Goal: Information Seeking & Learning: Find specific fact

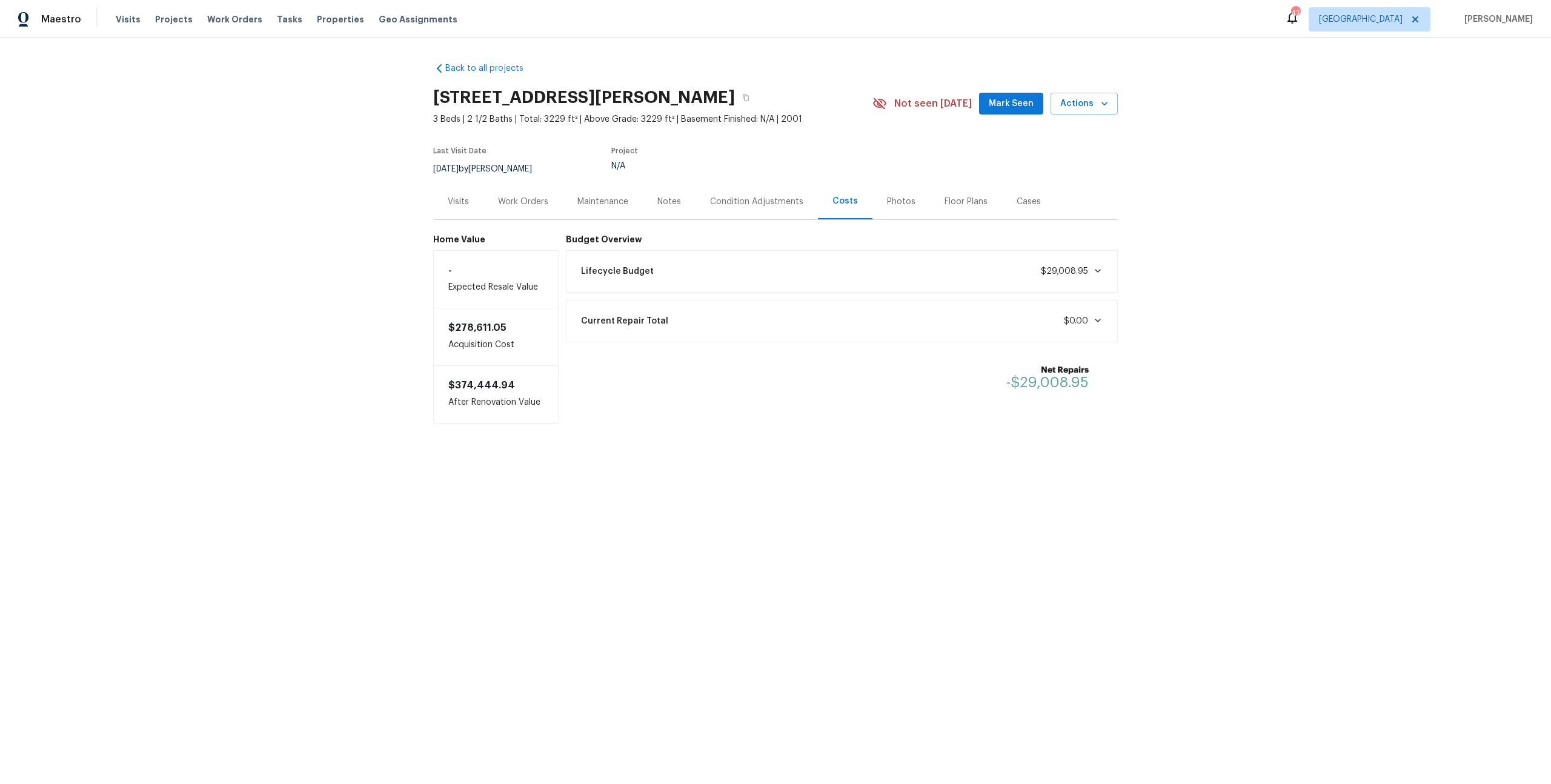
click at [878, 435] on div "Back to all projects 513 Keble Dr, Crowley, TX 76036 3 Beds | 2 1/2 Baths | Tot…" at bounding box center [776, 267] width 1551 height 458
click at [1101, 288] on div "Lifecycle Budget $29,008.95" at bounding box center [841, 271] width 552 height 43
click at [1095, 274] on icon at bounding box center [1098, 271] width 10 height 10
click at [1177, 342] on div "Back to all projects 513 Keble Dr, Crowley, TX 76036 3 Beds | 2 1/2 Baths | Tot…" at bounding box center [776, 320] width 1551 height 565
click at [1103, 287] on div "Lifecycle Budget $29,008.95" at bounding box center [841, 271] width 552 height 43
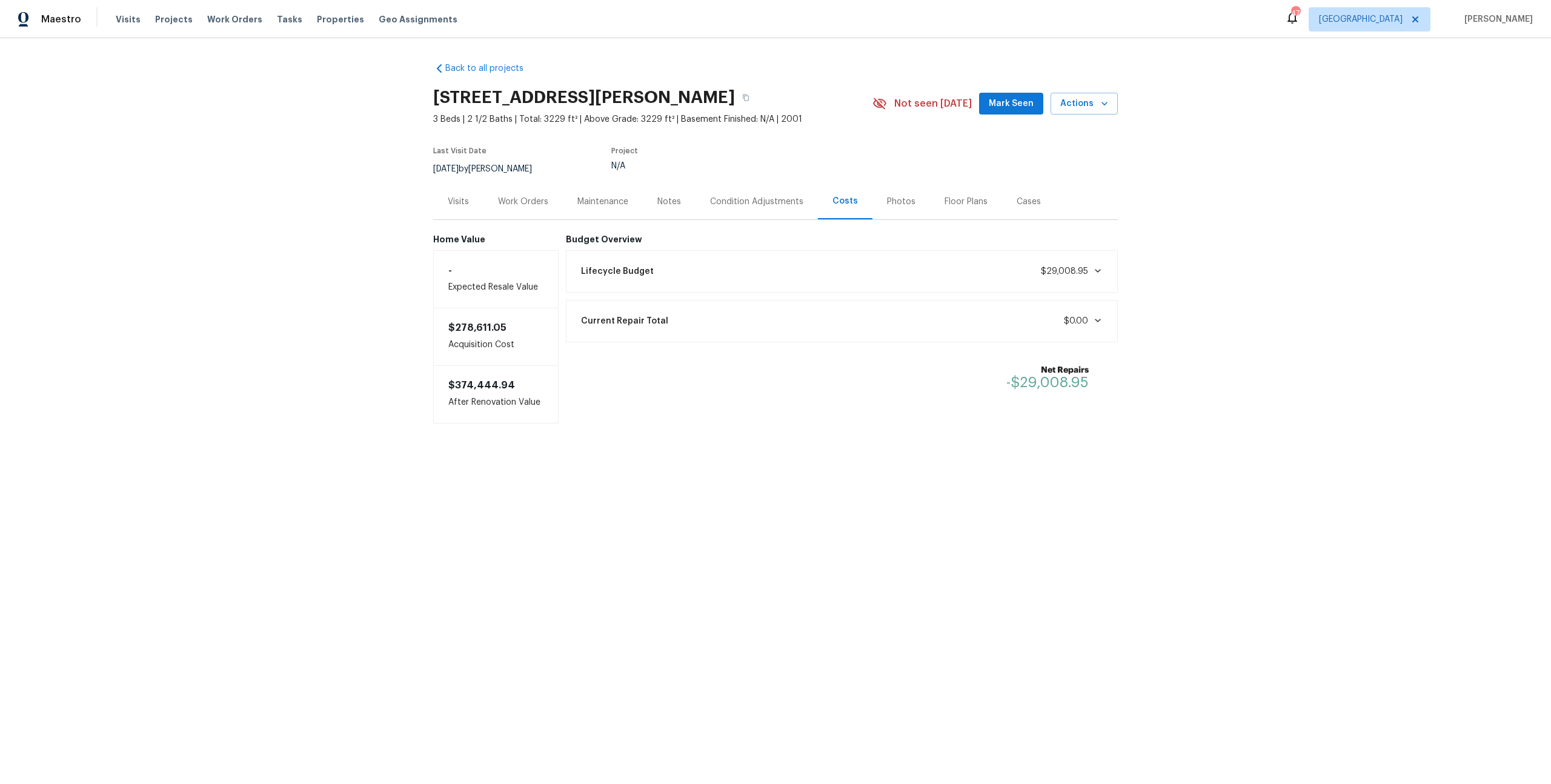
click at [1094, 272] on icon at bounding box center [1098, 271] width 10 height 10
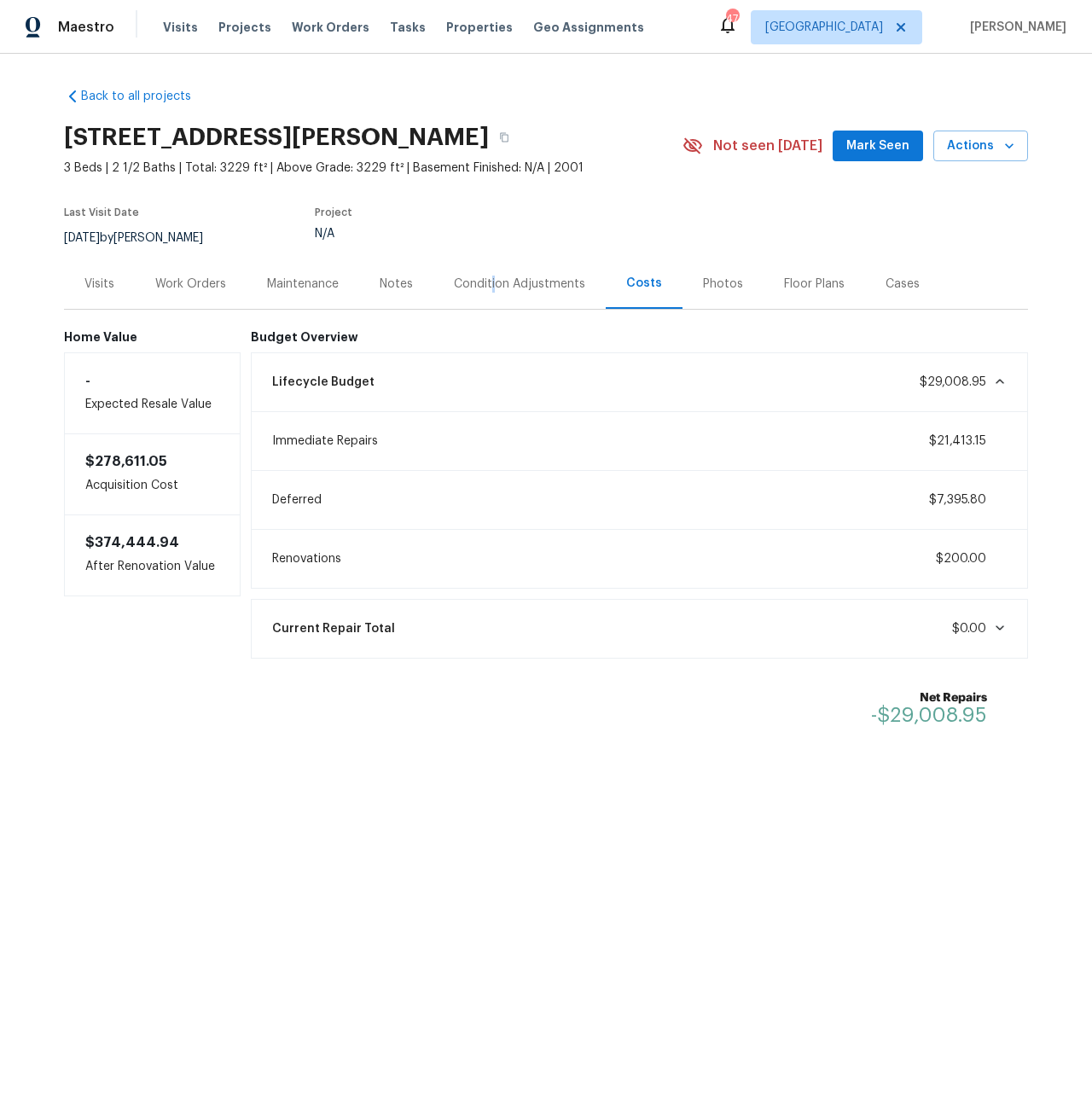
click at [485, 282] on div "Condition Adjustments" at bounding box center [520, 283] width 132 height 17
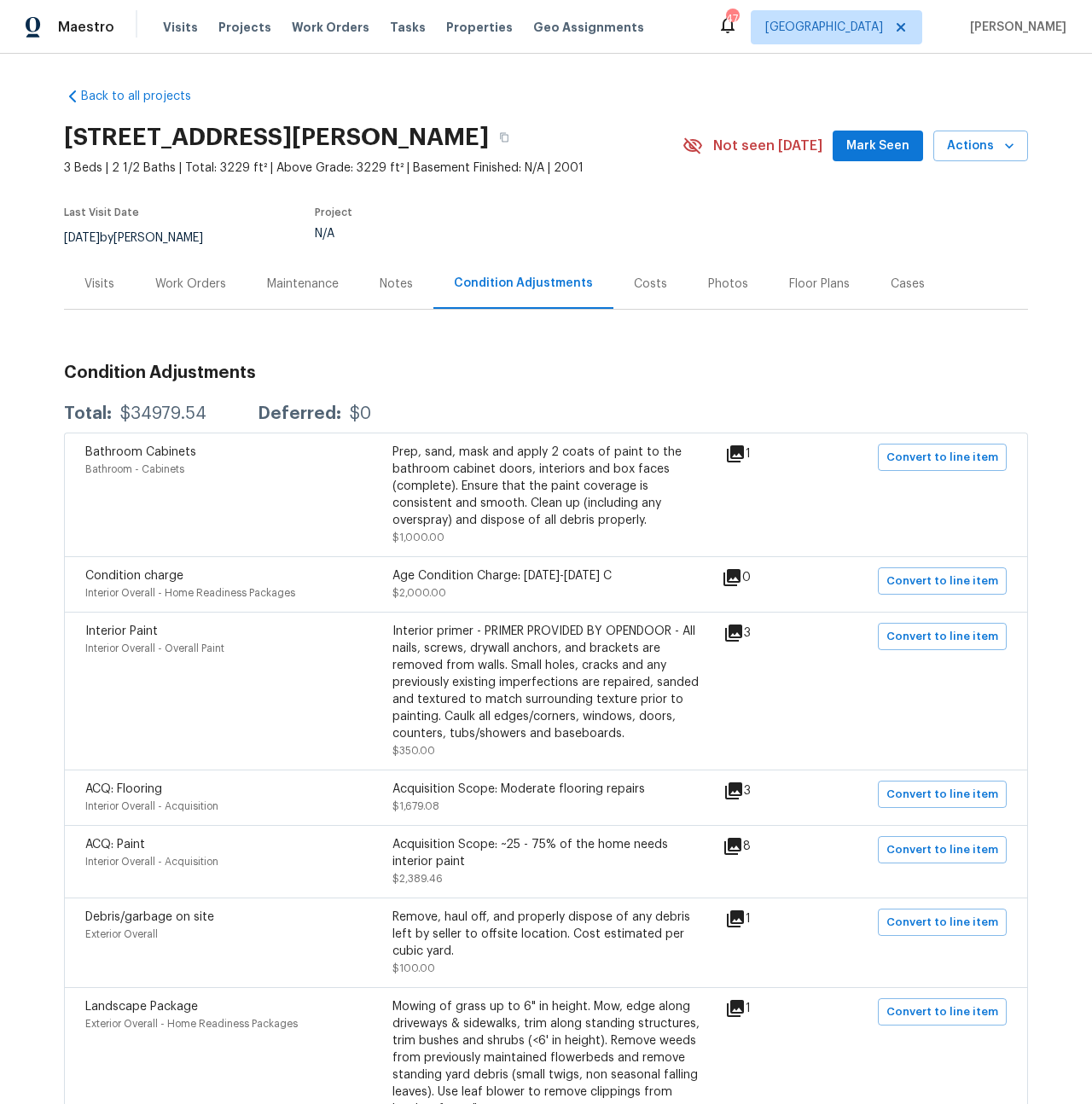
click at [578, 395] on div "Total: $34979.54 Deferred: $0" at bounding box center [546, 414] width 964 height 38
click at [622, 292] on div "Costs" at bounding box center [650, 283] width 74 height 50
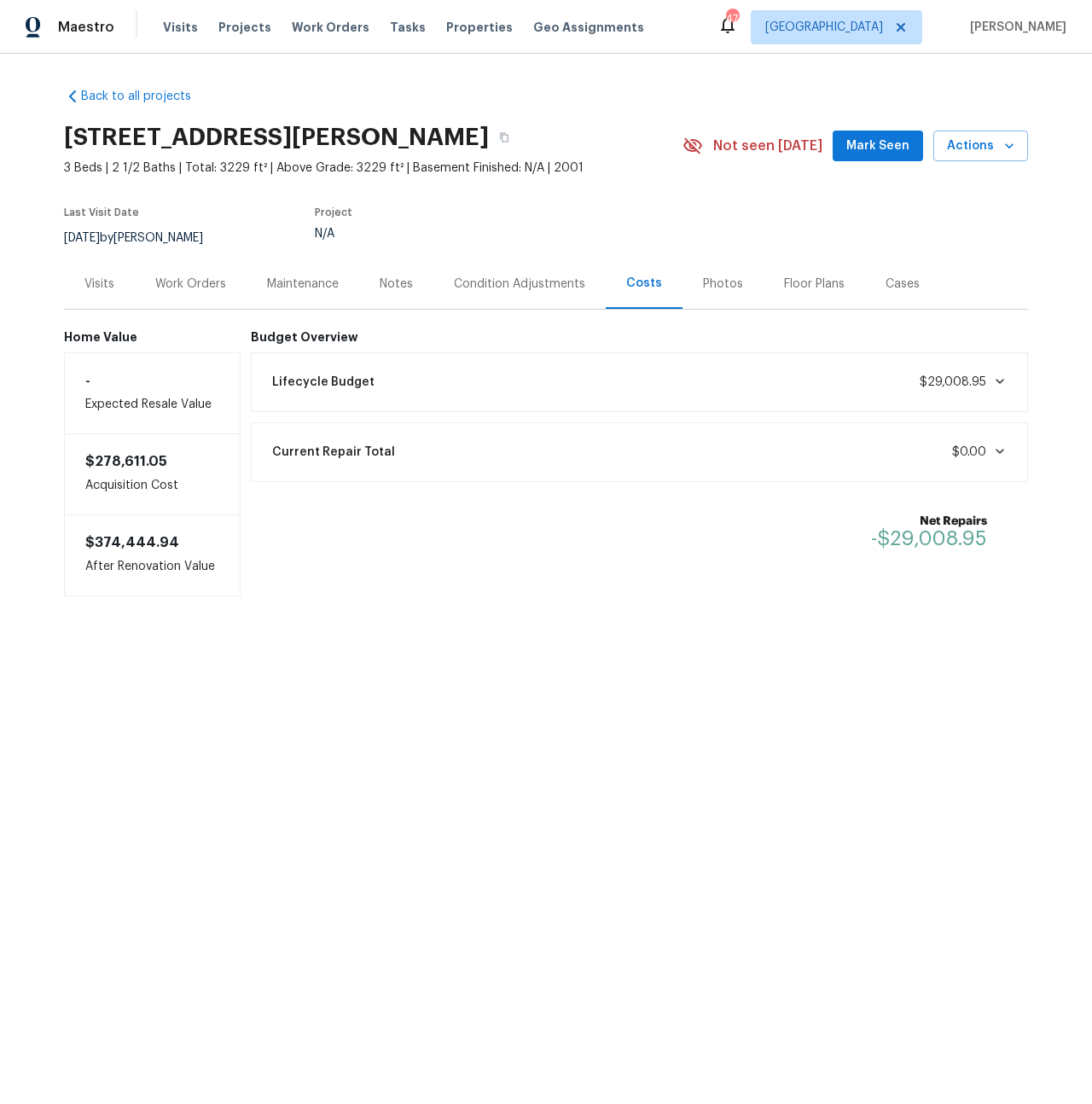
click at [454, 286] on div "Condition Adjustments" at bounding box center [520, 283] width 132 height 17
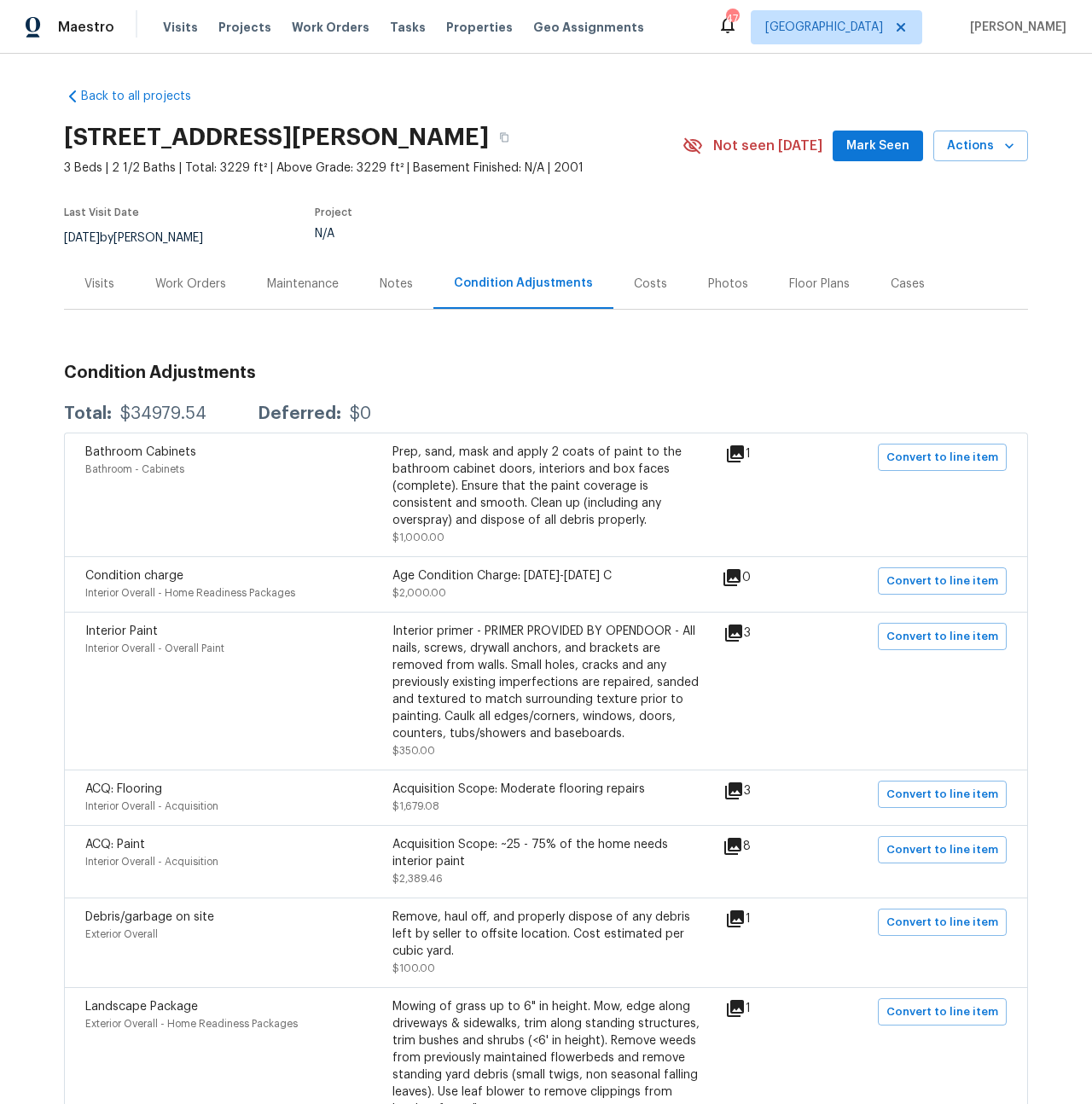
click at [634, 279] on div "Costs" at bounding box center [650, 283] width 33 height 17
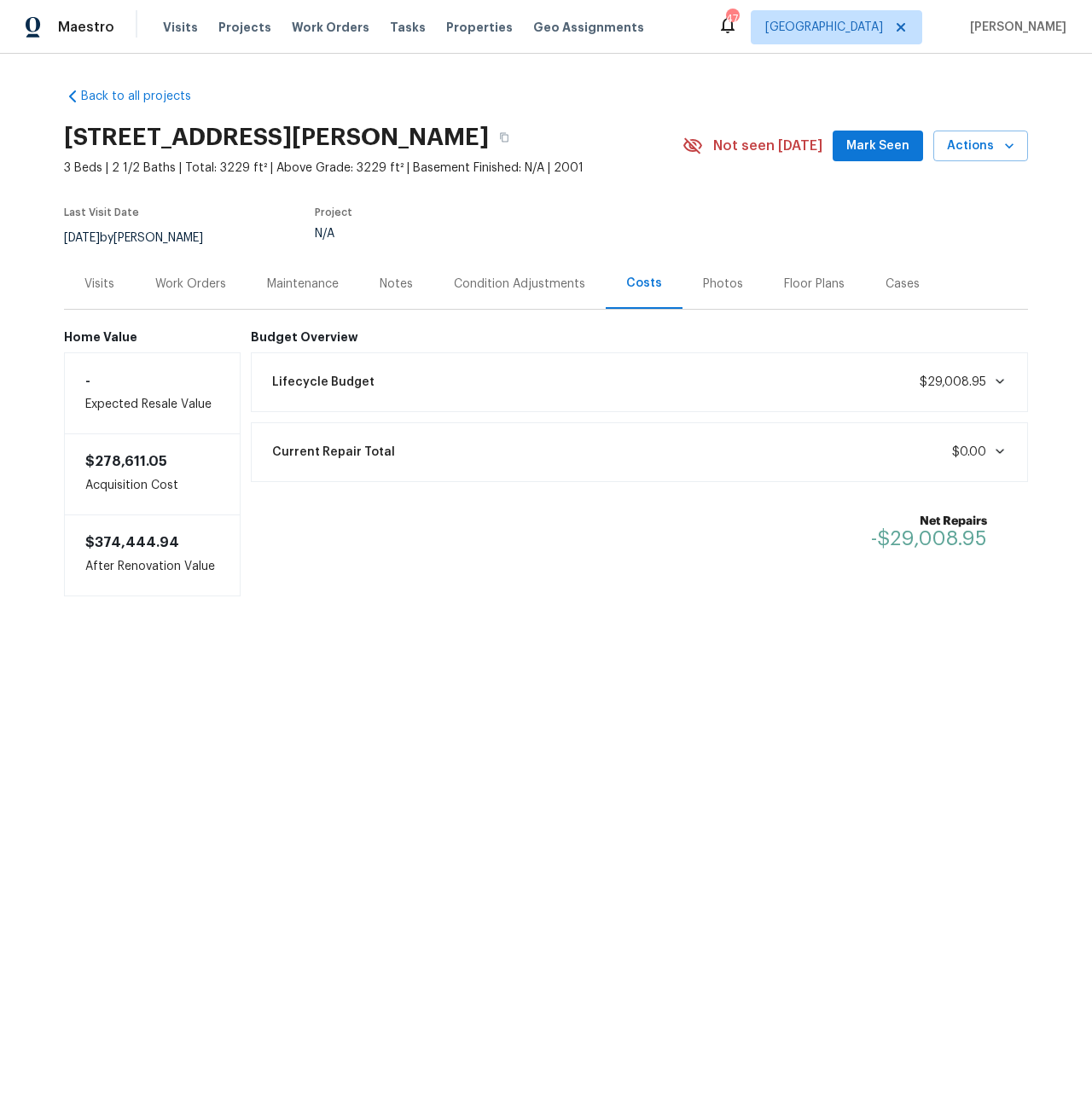
click at [533, 286] on div "Condition Adjustments" at bounding box center [520, 283] width 132 height 17
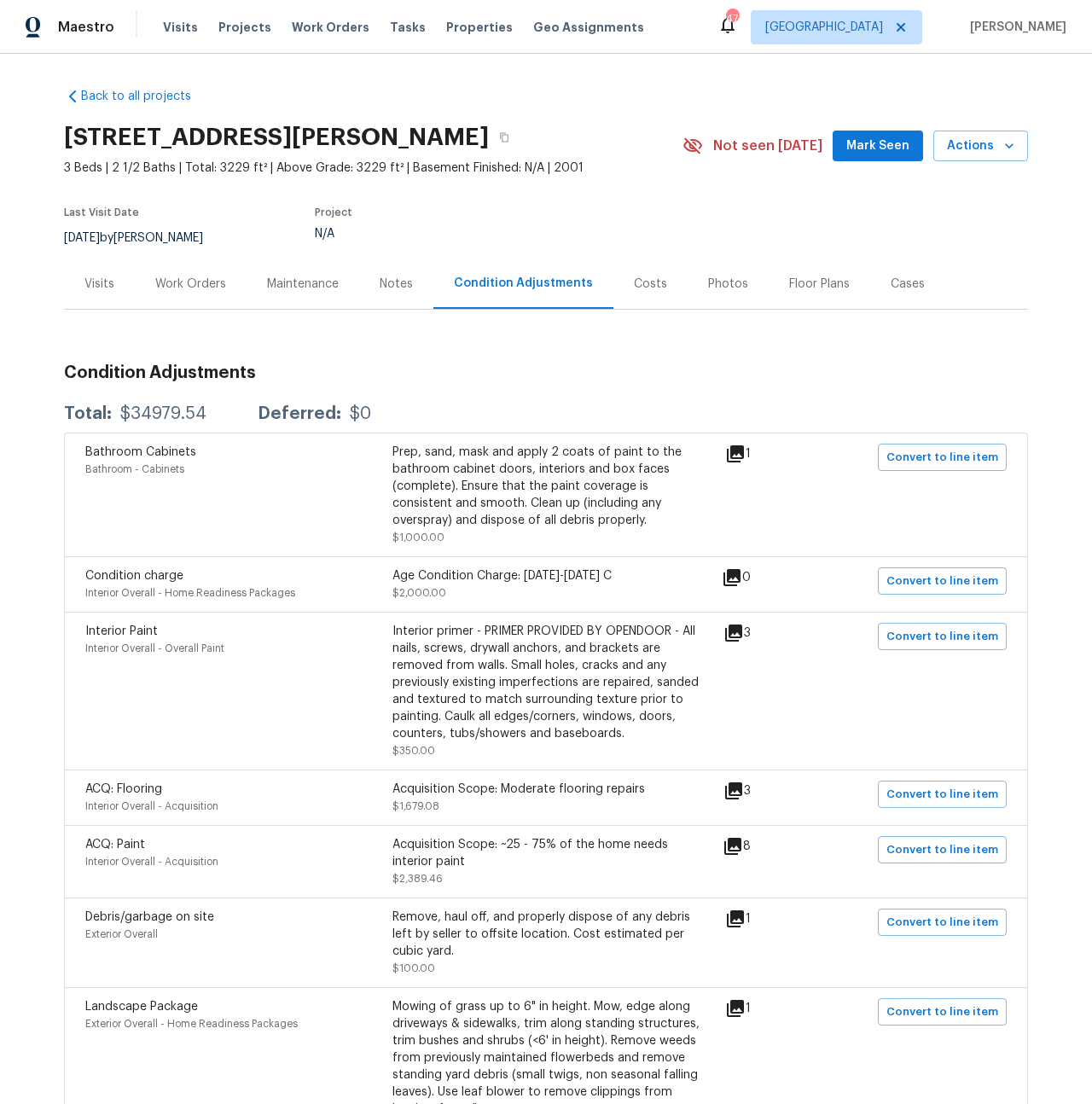
click at [634, 283] on div "Costs" at bounding box center [650, 283] width 33 height 17
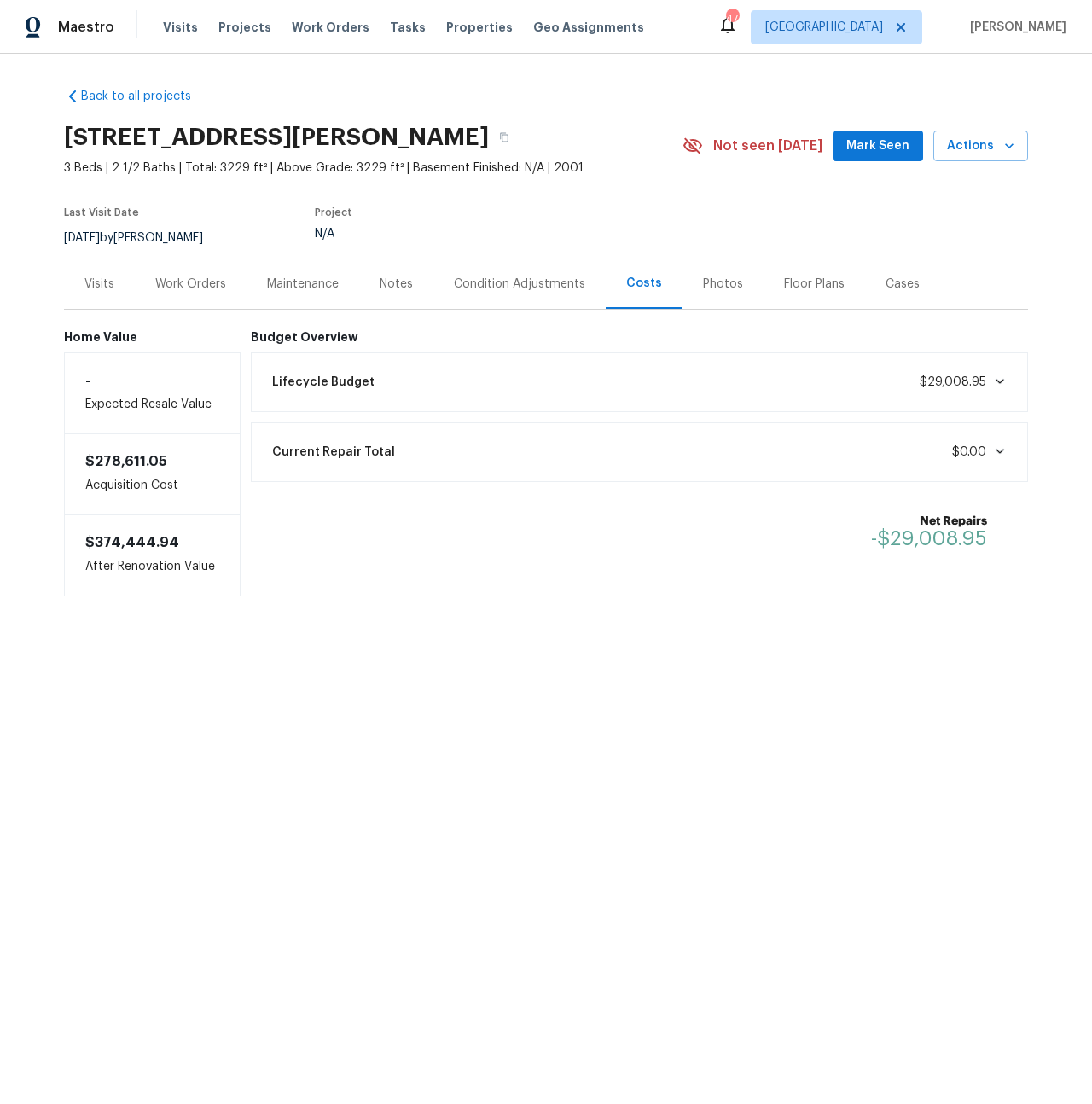
click at [622, 383] on div "Lifecycle Budget $29,008.95" at bounding box center [639, 382] width 756 height 38
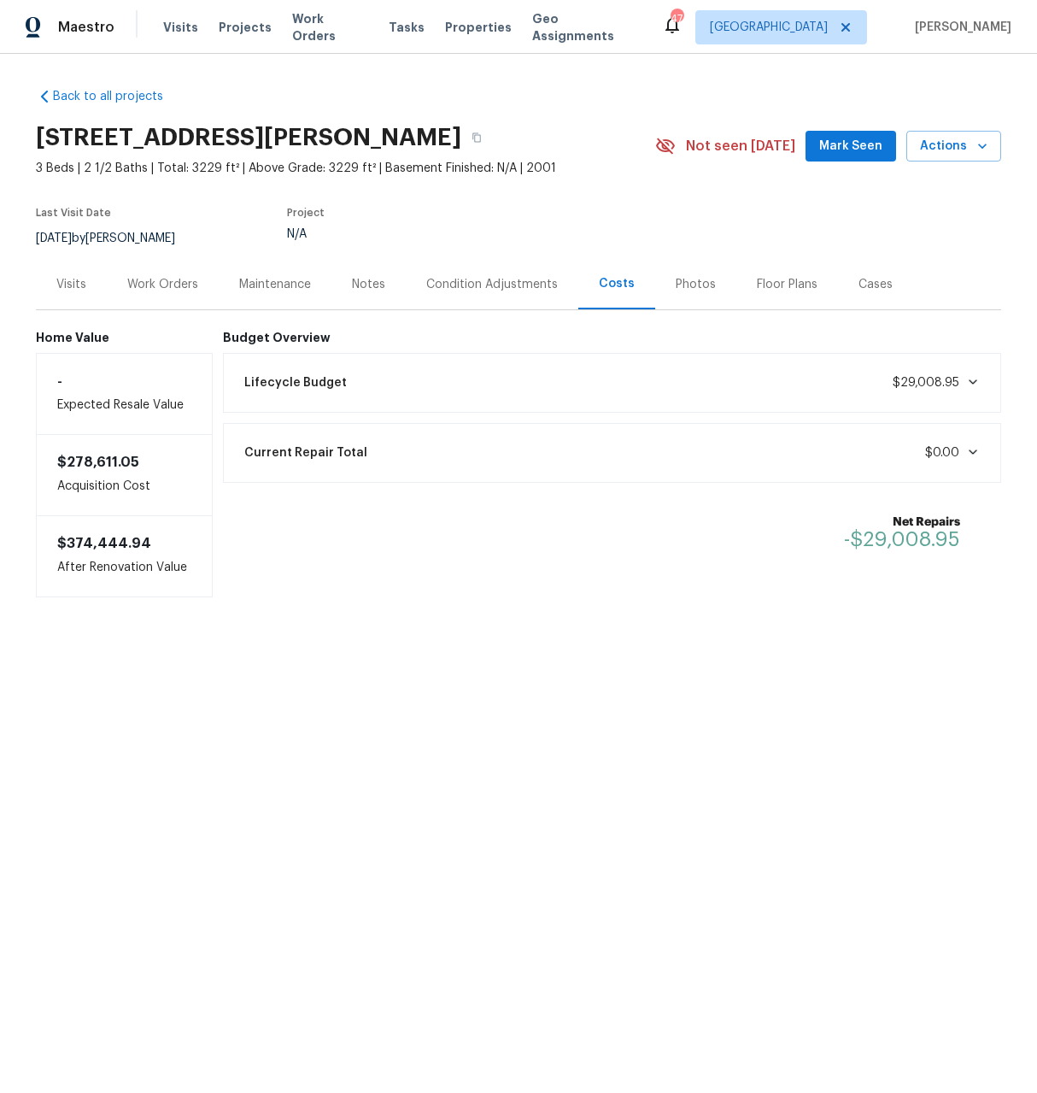
click at [792, 388] on div "Lifecycle Budget $29,008.95" at bounding box center [612, 383] width 757 height 38
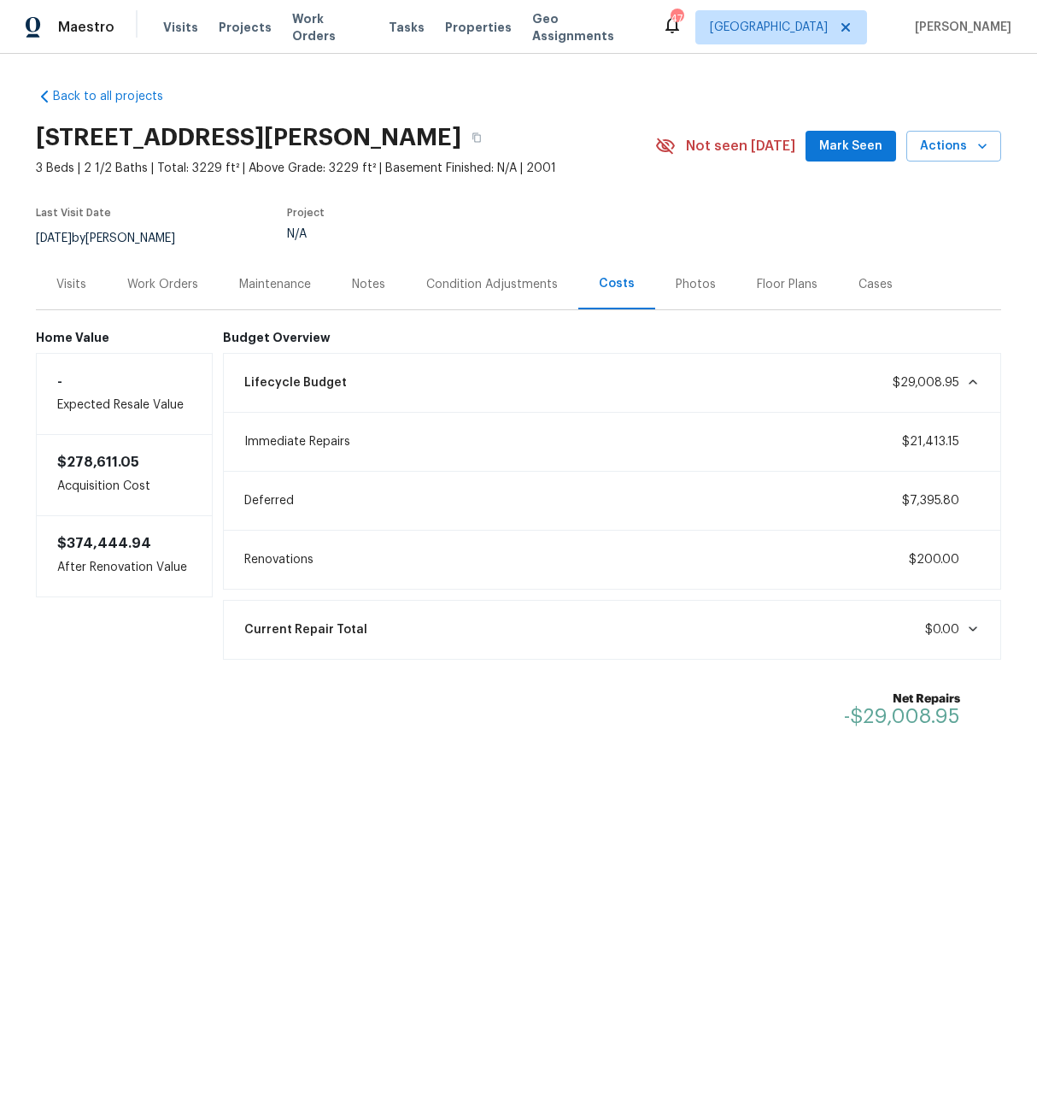
click at [793, 382] on div "Lifecycle Budget $29,008.95" at bounding box center [612, 383] width 757 height 38
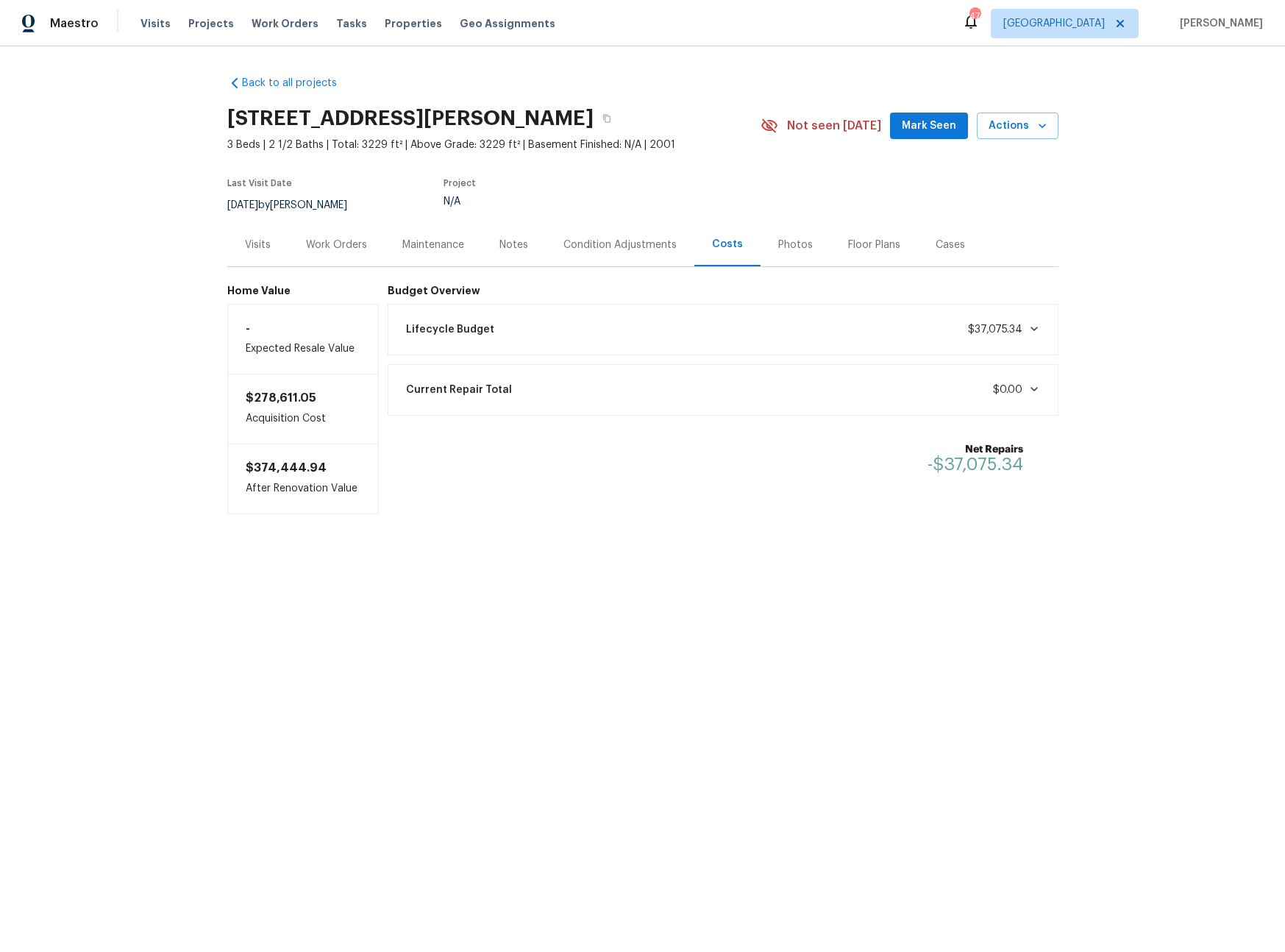
click at [590, 343] on div "Lifecycle Budget $37,075.34" at bounding box center [722, 330] width 652 height 33
drag, startPoint x: 1038, startPoint y: 384, endPoint x: 962, endPoint y: 386, distance: 76.0
click at [962, 386] on div "Pre-List Repair $29,479.54" at bounding box center [722, 380] width 652 height 33
click at [985, 342] on div "Lifecycle Budget $29,008.95" at bounding box center [722, 330] width 652 height 33
drag, startPoint x: 1018, startPoint y: 381, endPoint x: 956, endPoint y: 380, distance: 62.0
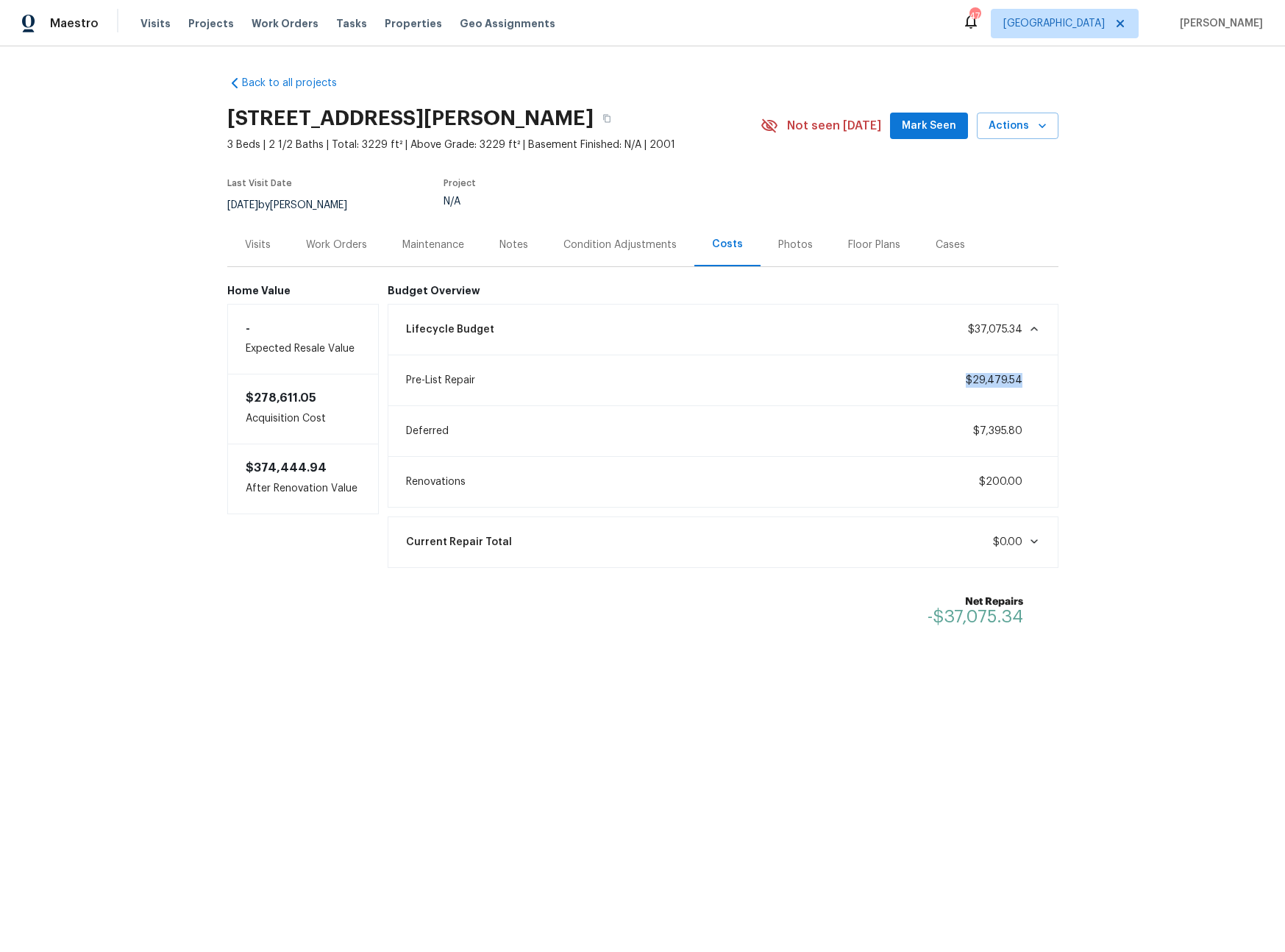
click at [956, 380] on div "Pre-List Repair $29,479.54" at bounding box center [722, 380] width 652 height 33
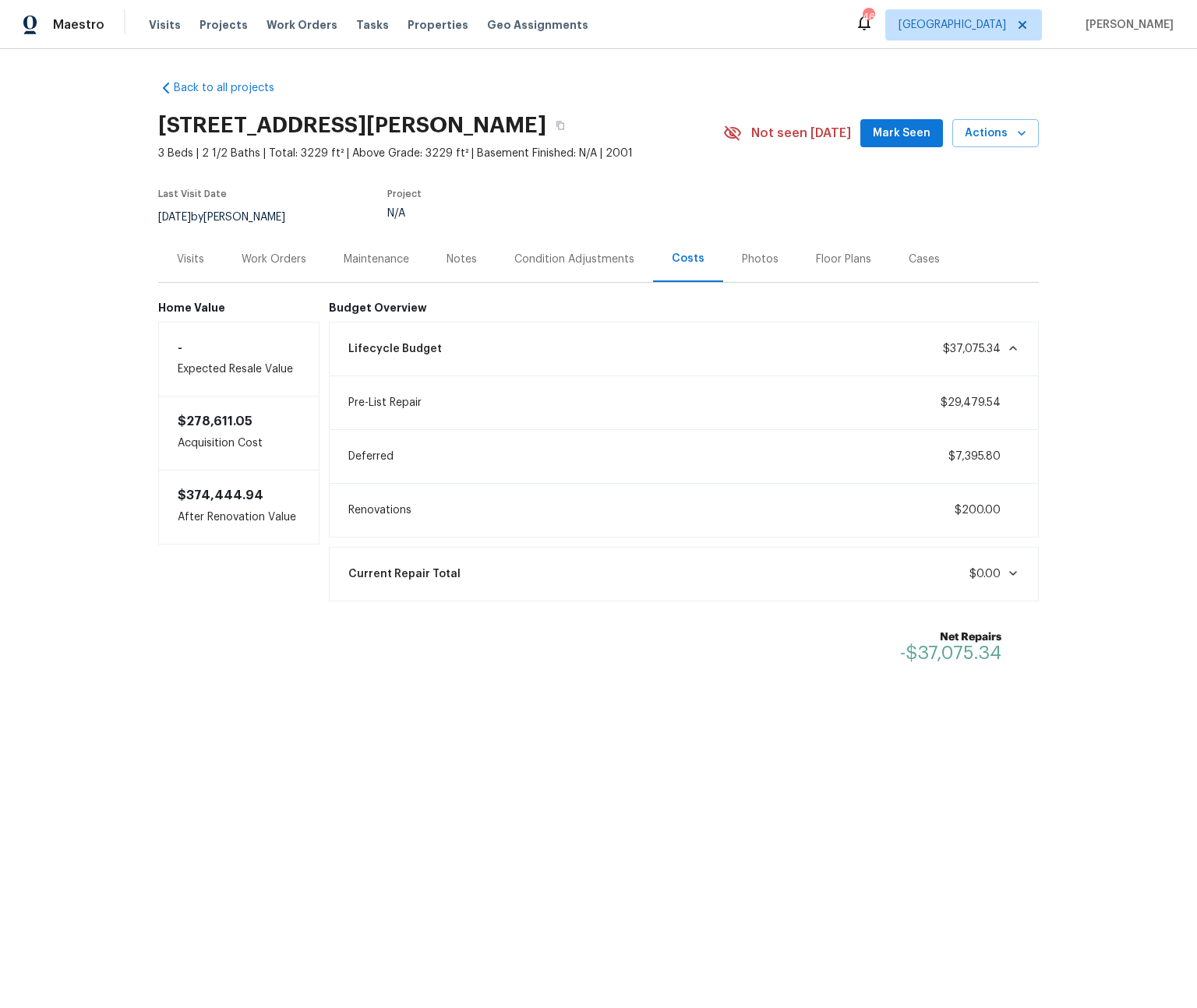
click at [571, 265] on div "Condition Adjustments" at bounding box center [574, 259] width 120 height 15
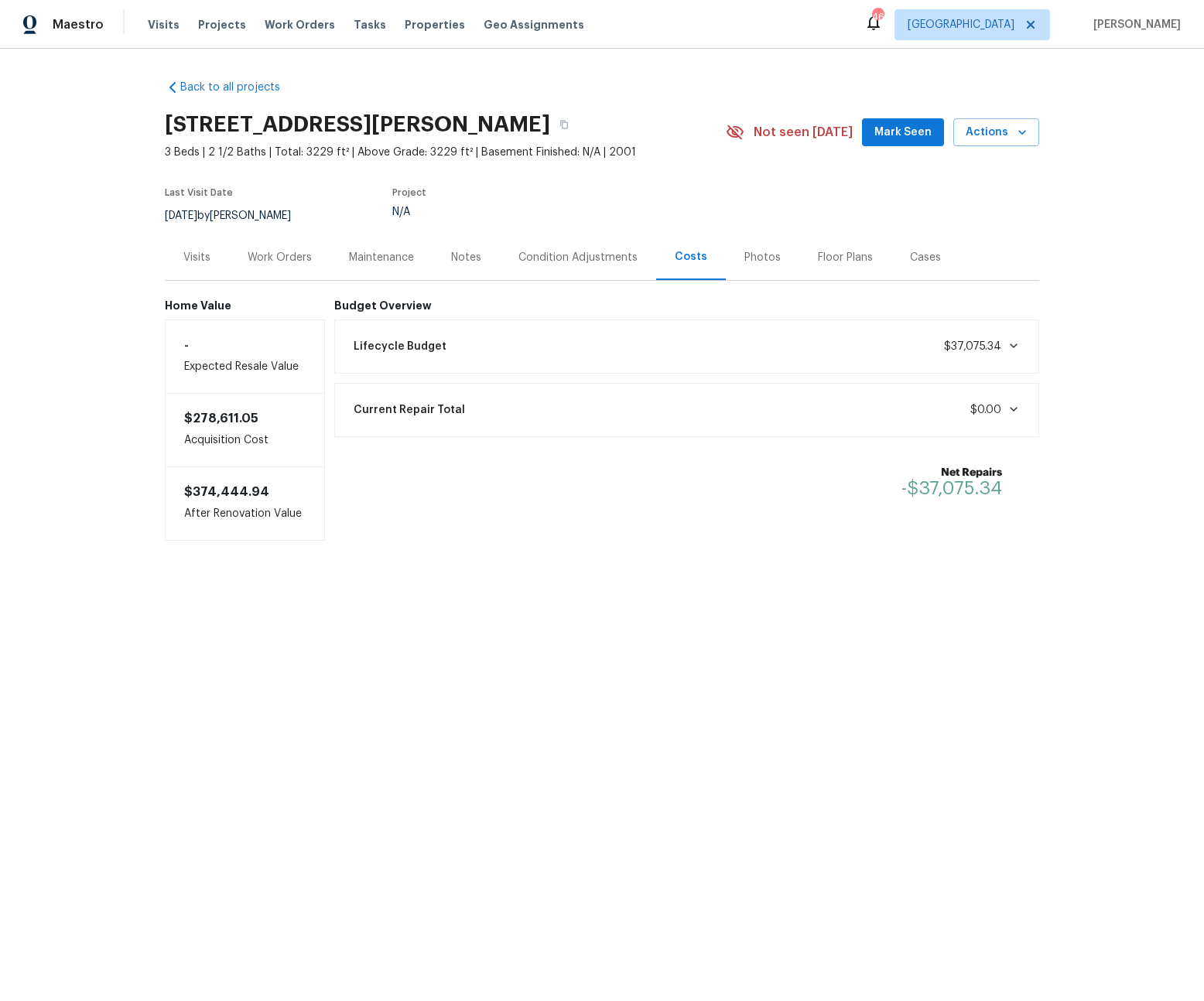
click at [1002, 355] on div "Lifecycle Budget $37,075.34" at bounding box center [686, 347] width 685 height 34
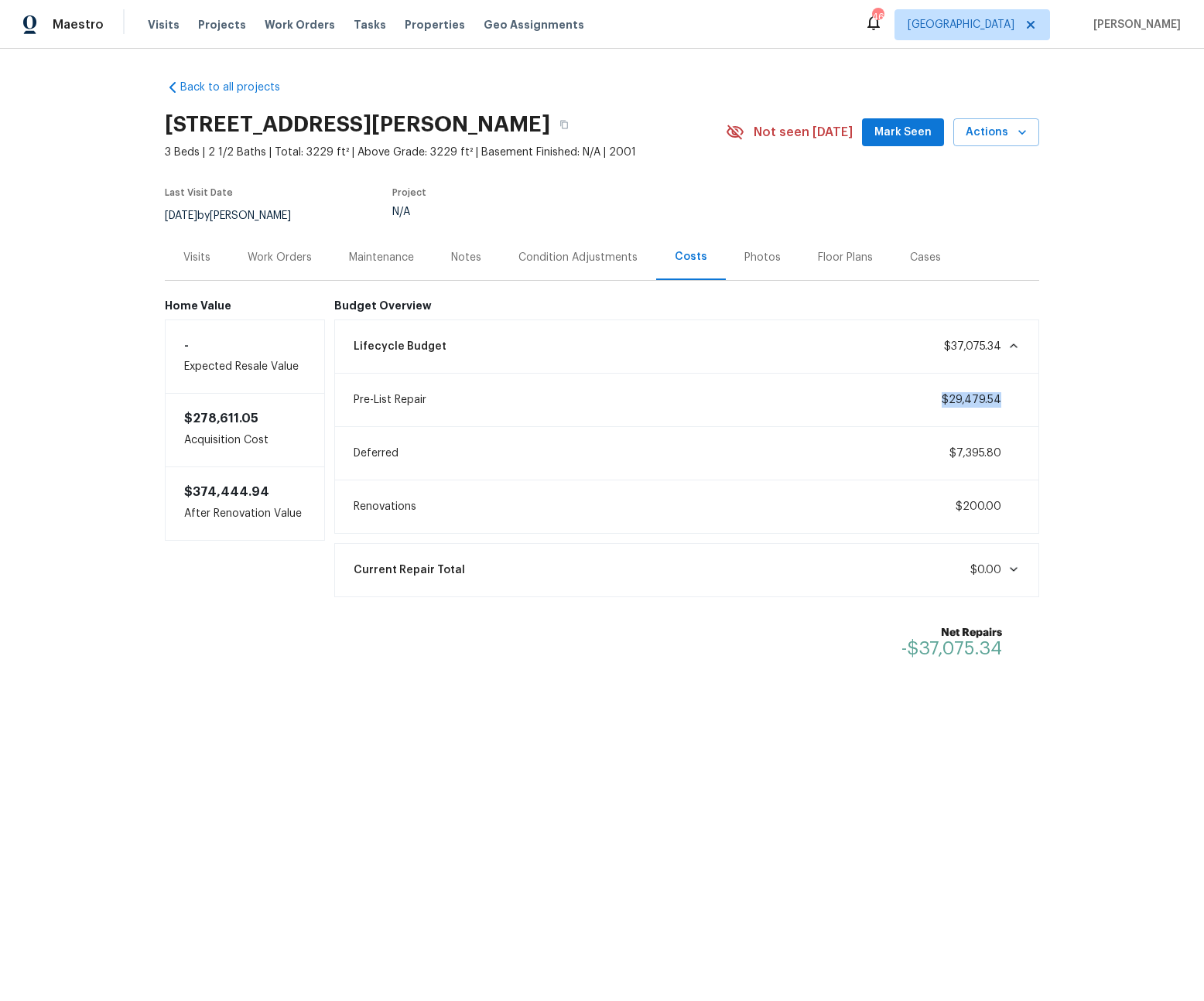
drag, startPoint x: 934, startPoint y: 396, endPoint x: 920, endPoint y: 396, distance: 14.0
click at [920, 396] on div "Pre-List Repair $29,479.54" at bounding box center [686, 400] width 685 height 34
copy span "$29,479.54"
